Goal: Check status: Check status

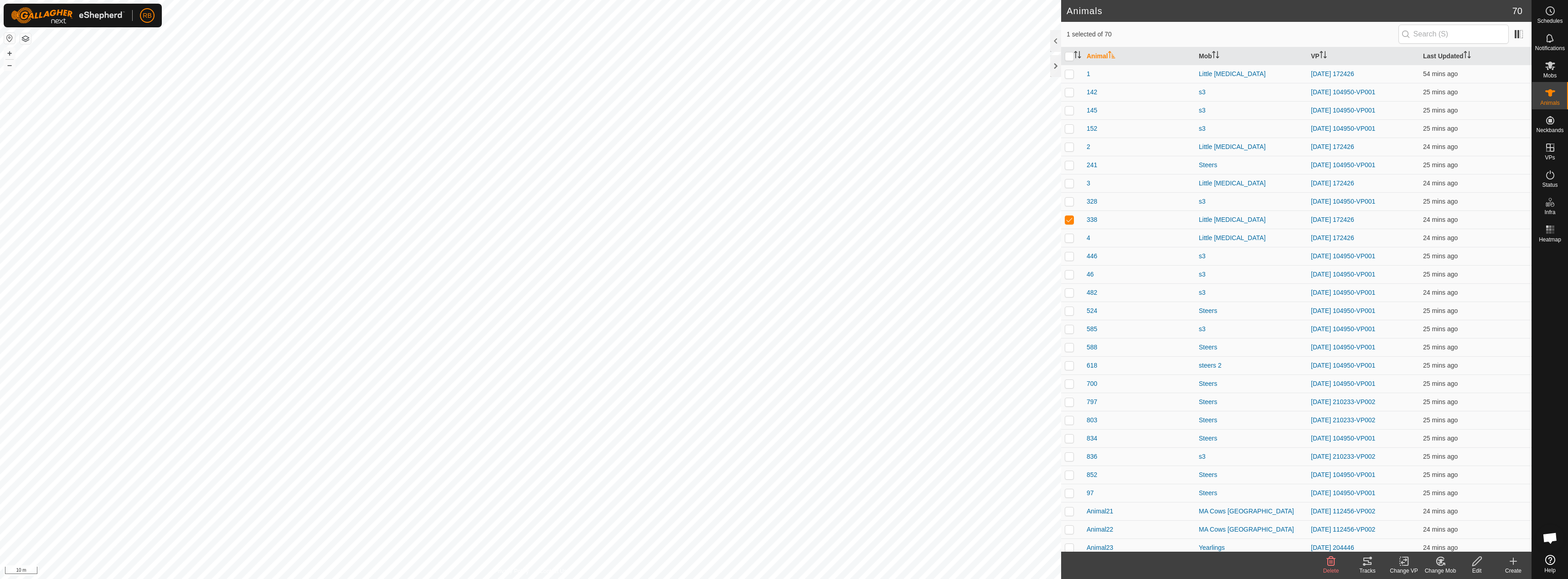
checkbox input "true"
click at [783, 559] on icon at bounding box center [1367, 561] width 8 height 7
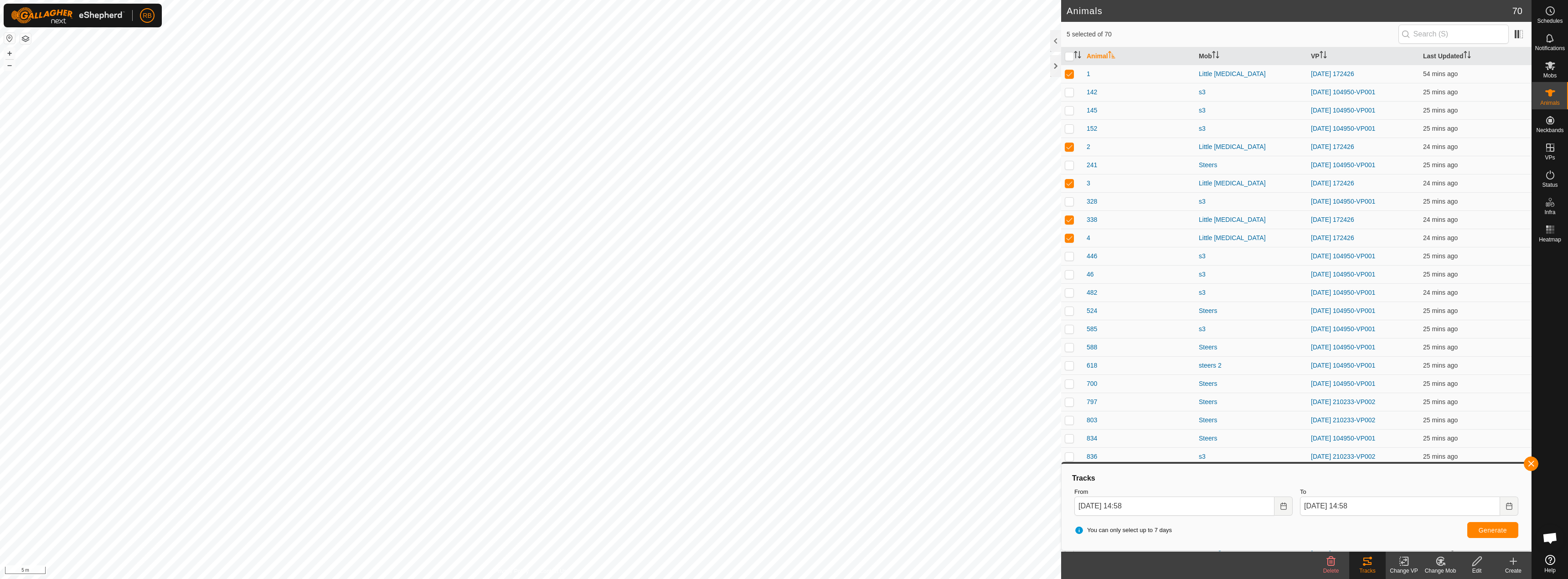
click at [783, 560] on icon at bounding box center [1404, 561] width 11 height 11
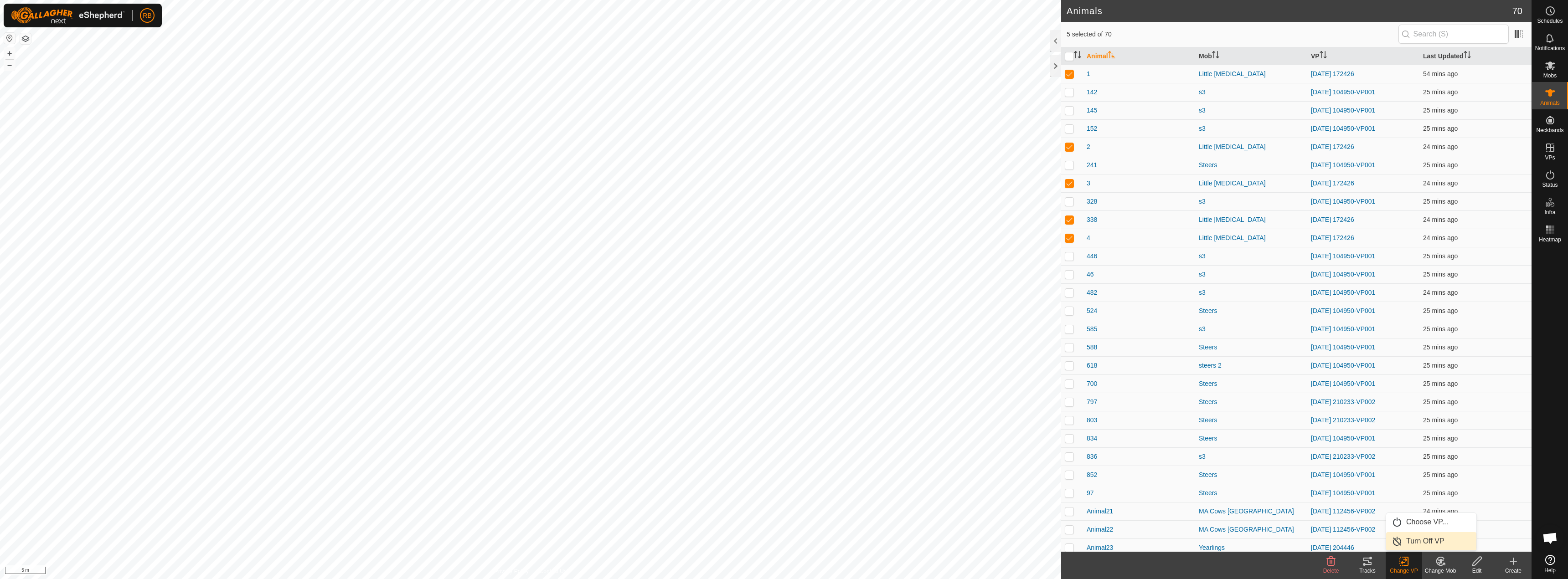
click at [783, 542] on link "Turn Off VP" at bounding box center [1431, 541] width 90 height 18
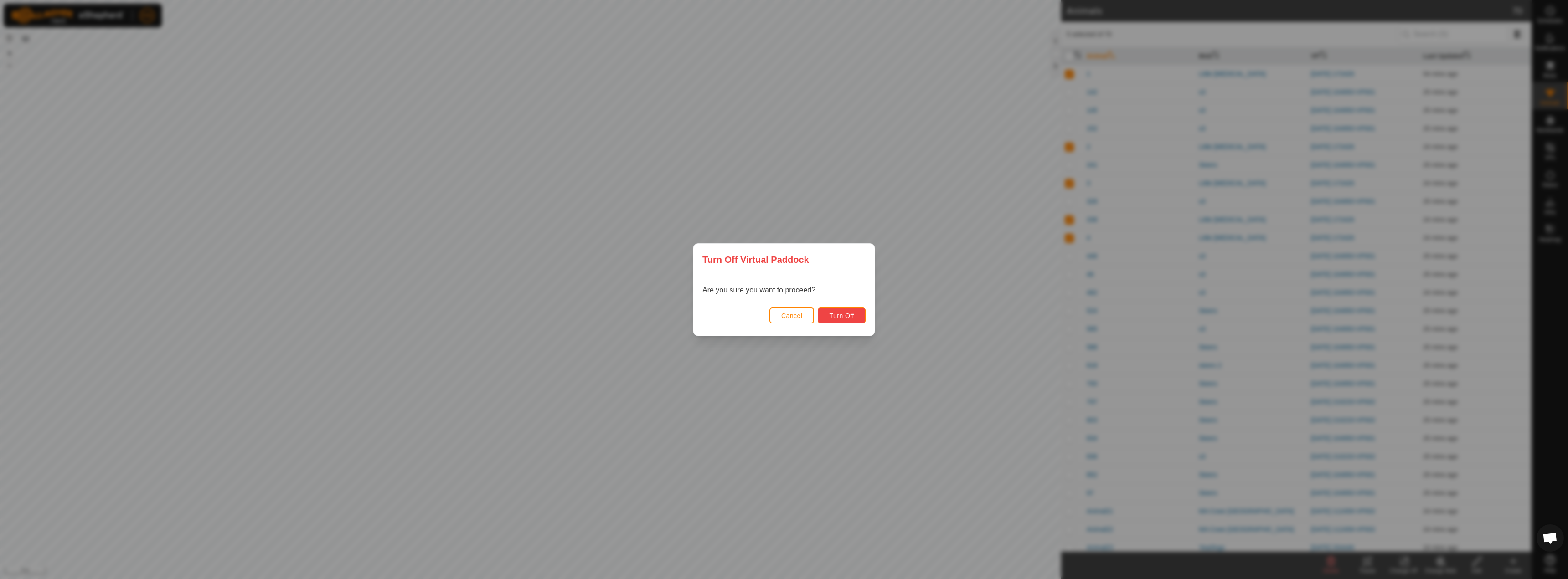
click at [783, 316] on span "Turn Off" at bounding box center [842, 315] width 25 height 7
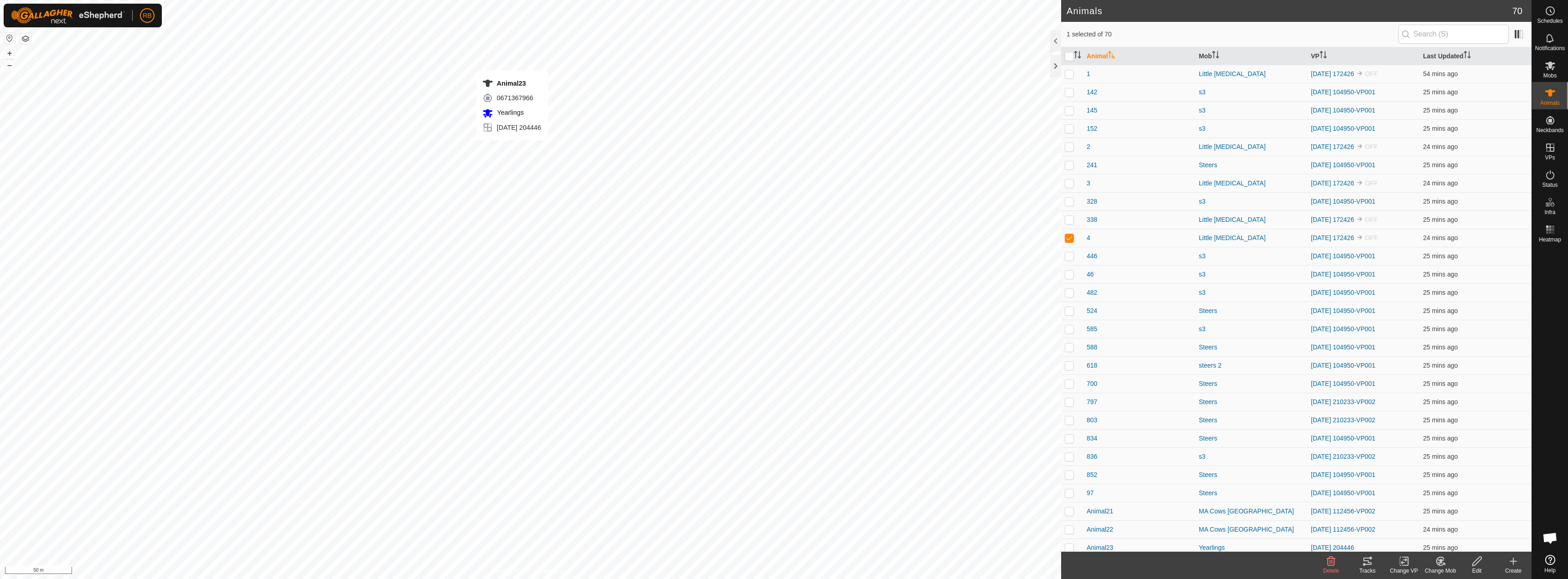
checkbox input "false"
checkbox input "true"
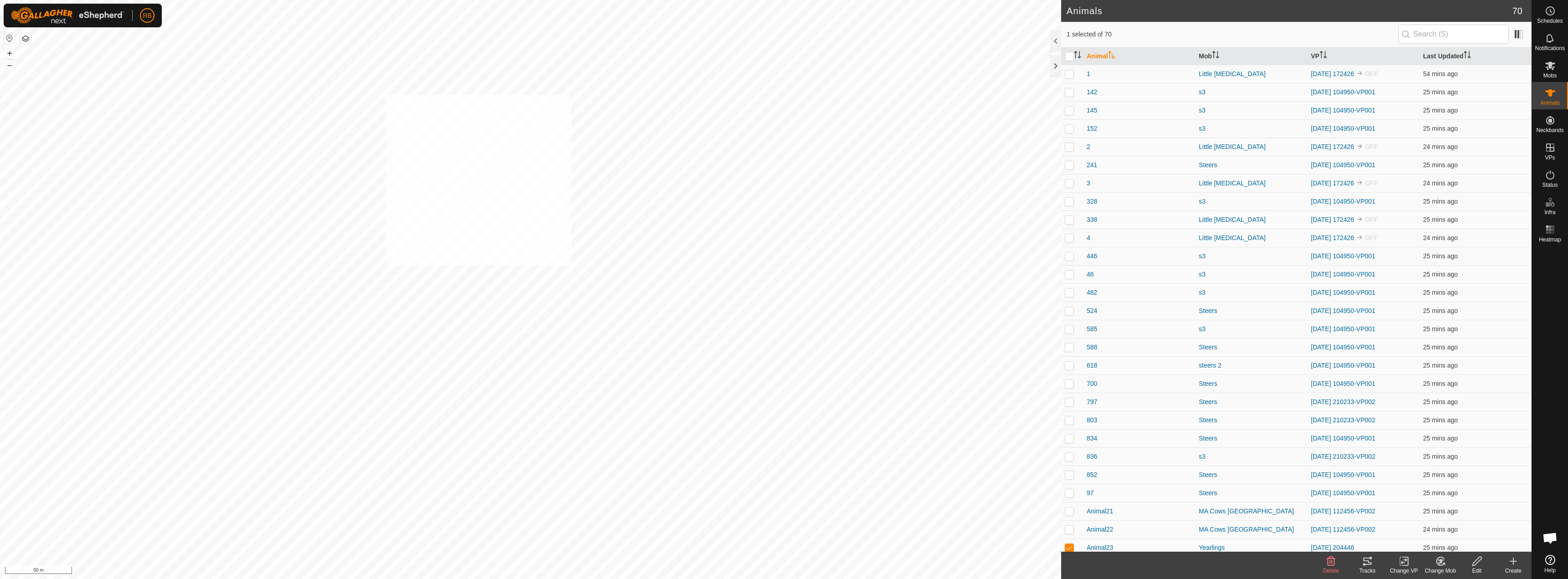
checkbox input "true"
click at [783, 561] on icon at bounding box center [1367, 561] width 11 height 11
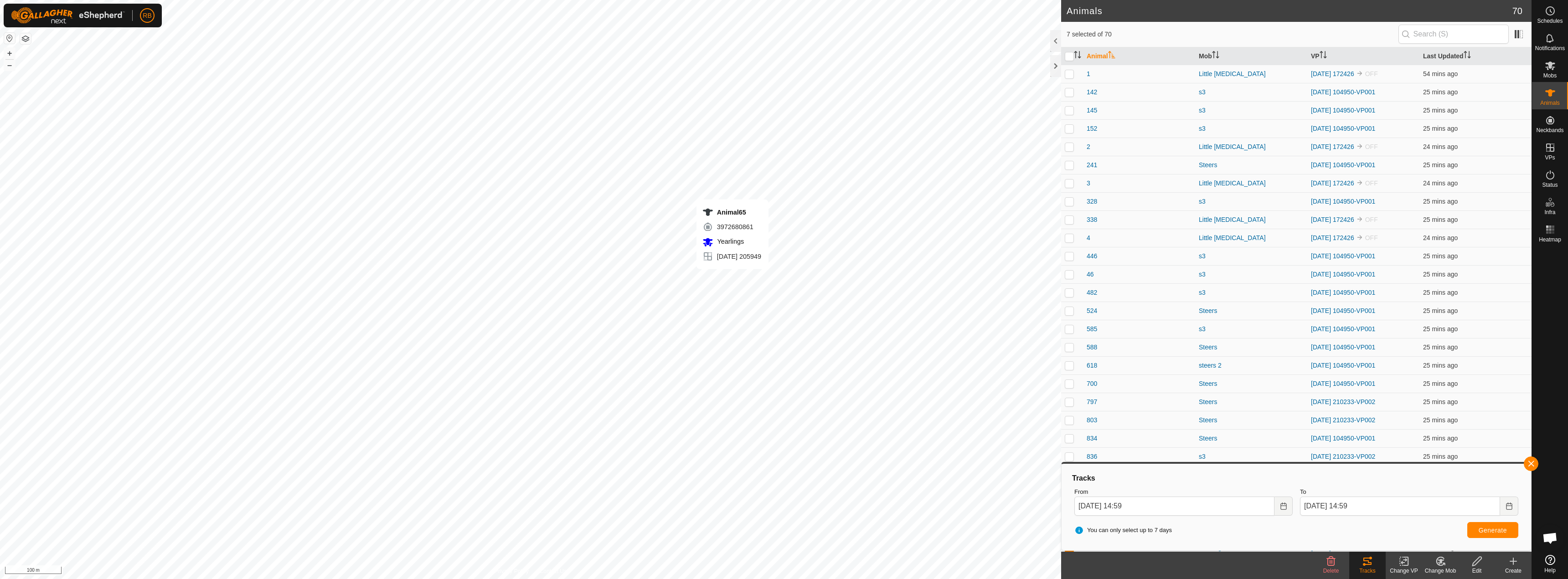
checkbox input "false"
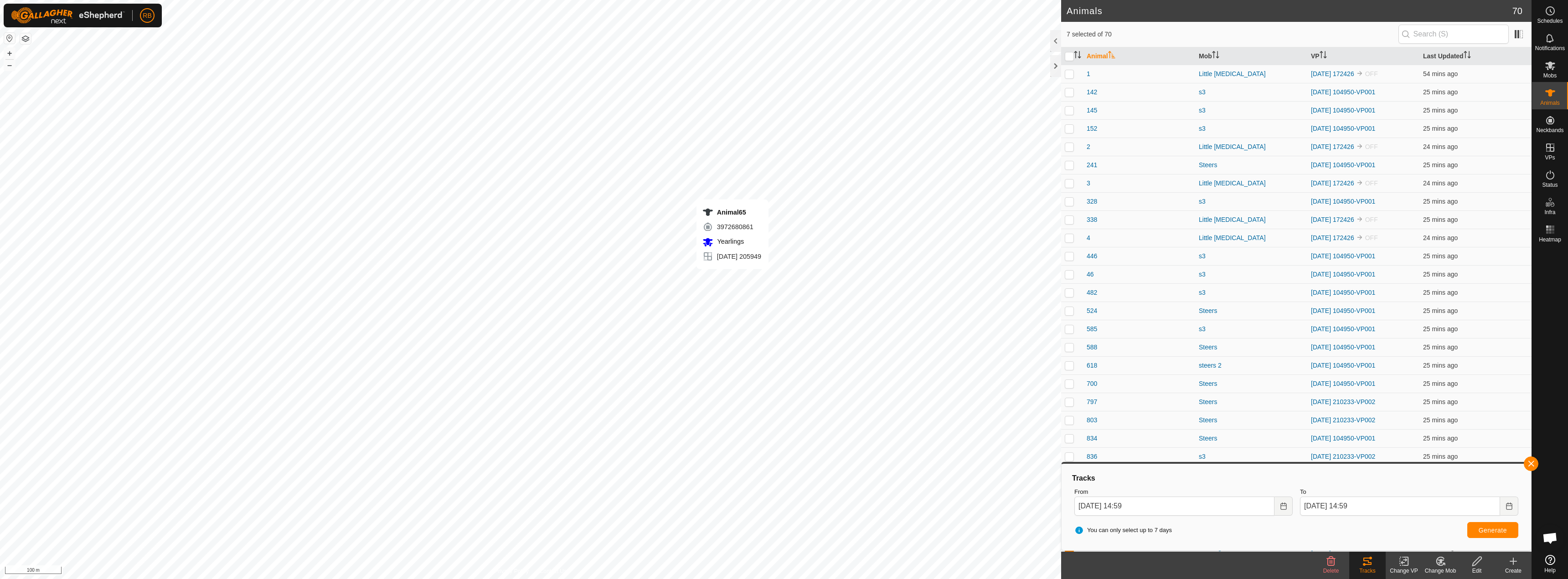
checkbox input "false"
checkbox input "true"
click at [783, 467] on button "button" at bounding box center [1531, 464] width 15 height 15
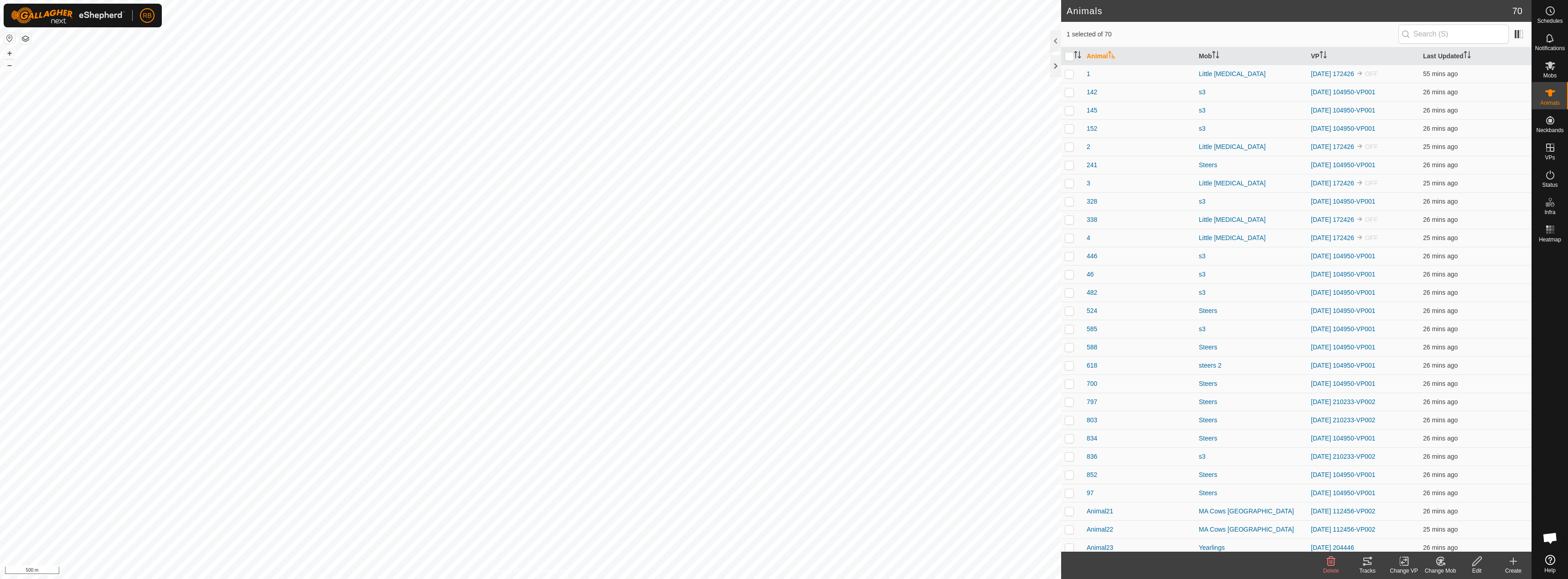
click at [783, 567] on div "Tracks" at bounding box center [1367, 571] width 37 height 8
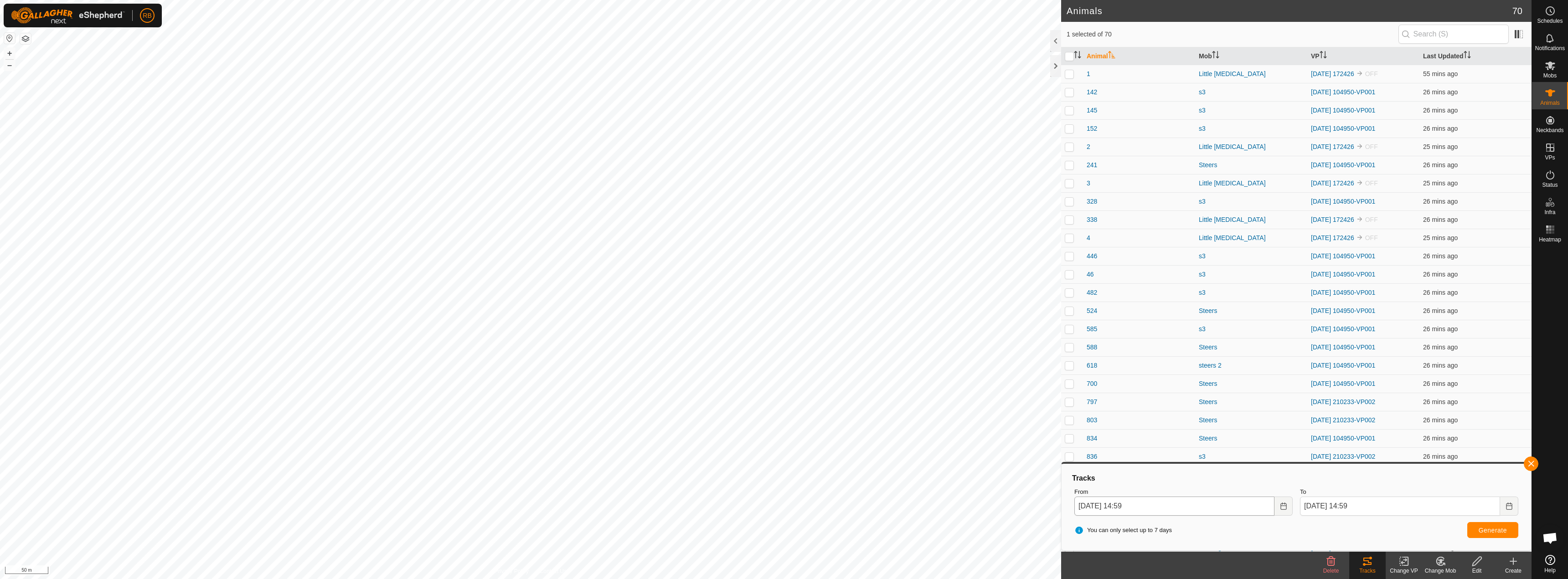
click at [783, 507] on icon "Choose Date" at bounding box center [1283, 506] width 7 height 7
click at [783, 421] on span "21" at bounding box center [1095, 420] width 15 height 15
type input "[DATE] 14:59"
click at [783, 538] on div "You can only select up to 7 days Generate" at bounding box center [1296, 531] width 452 height 22
click at [783, 537] on button "Generate" at bounding box center [1493, 531] width 51 height 16
